Goal: Find specific page/section: Find specific page/section

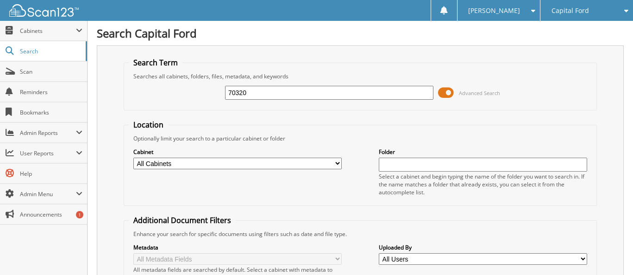
type input "70320"
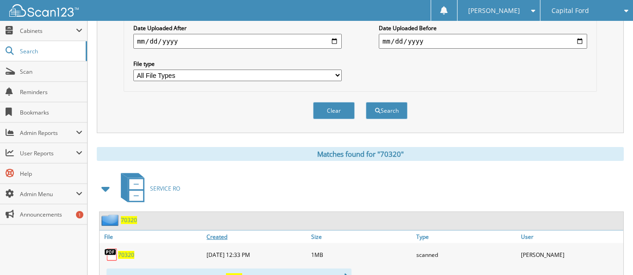
scroll to position [371, 0]
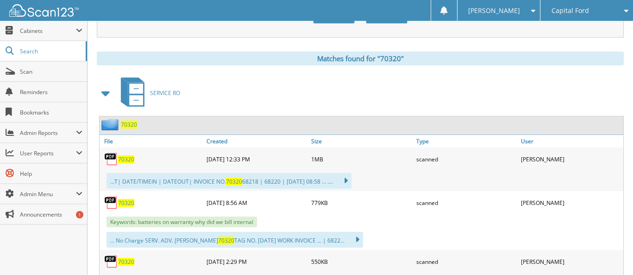
click at [132, 199] on span "70320" at bounding box center [126, 203] width 16 height 8
click at [122, 199] on span "70320" at bounding box center [126, 203] width 16 height 8
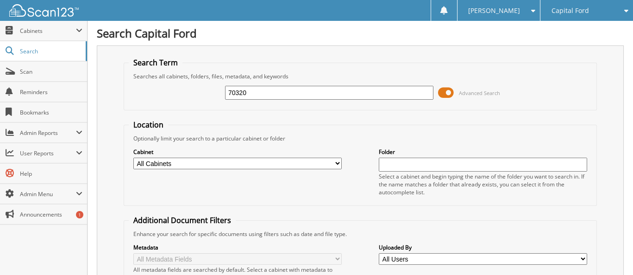
type input "70320"
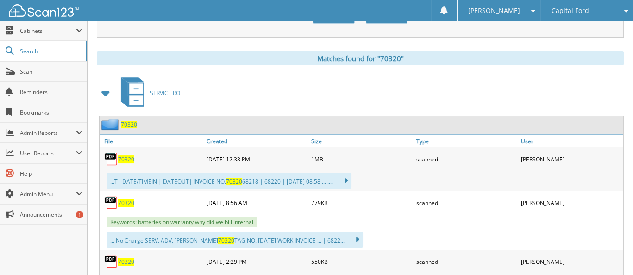
click at [118, 199] on span "70320" at bounding box center [126, 203] width 16 height 8
click at [127, 199] on span "70320" at bounding box center [126, 203] width 16 height 8
click at [126, 155] on span "70320" at bounding box center [126, 159] width 16 height 8
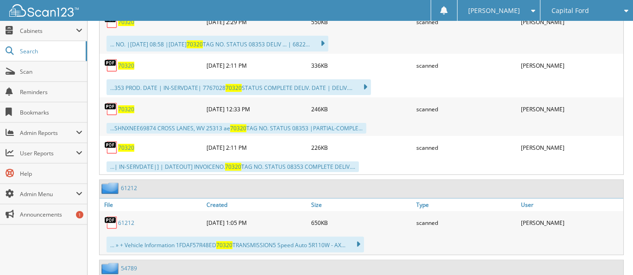
scroll to position [602, 0]
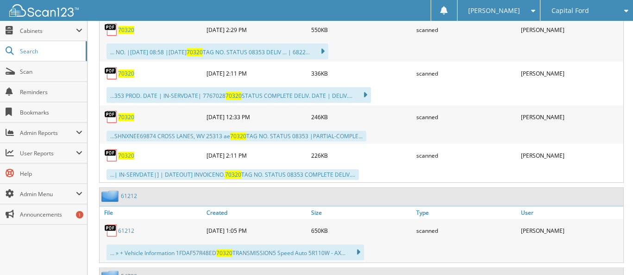
click at [178, 155] on div "70320" at bounding box center [152, 155] width 105 height 19
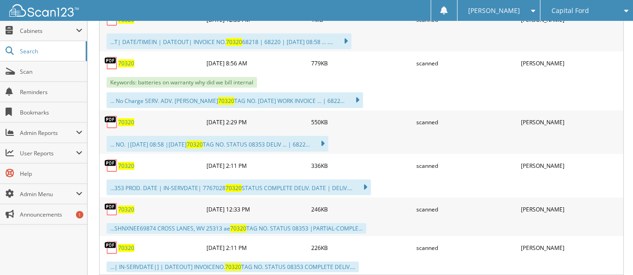
scroll to position [510, 0]
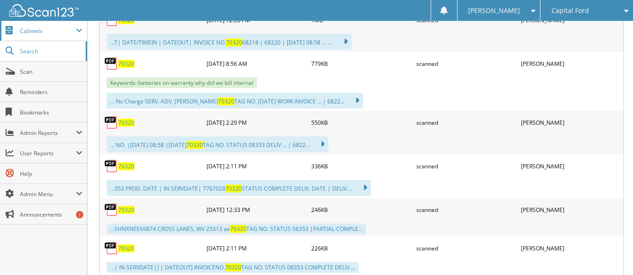
click at [38, 27] on span "Cabinets" at bounding box center [48, 31] width 56 height 8
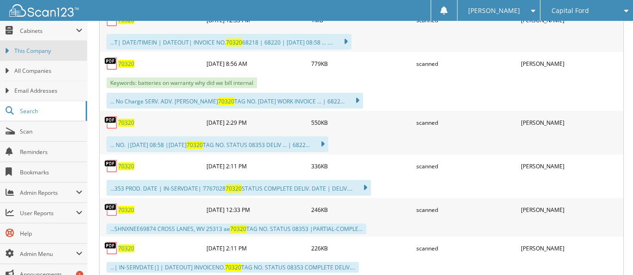
click at [25, 47] on span "This Company" at bounding box center [48, 51] width 68 height 8
